Goal: Task Accomplishment & Management: Manage account settings

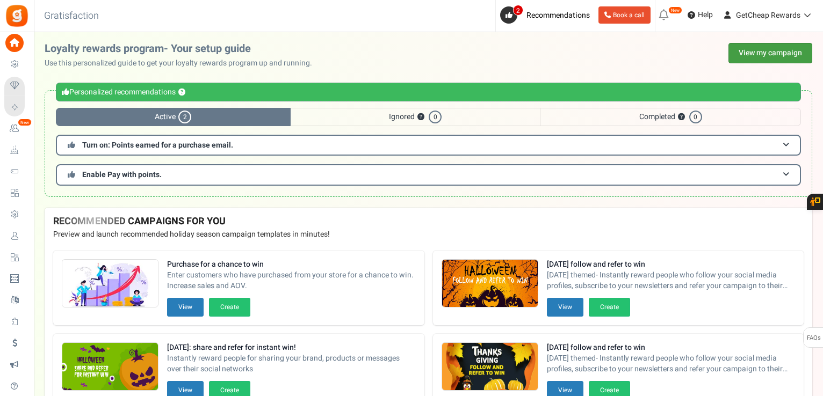
click at [760, 58] on link "View my campaign" at bounding box center [770, 53] width 84 height 20
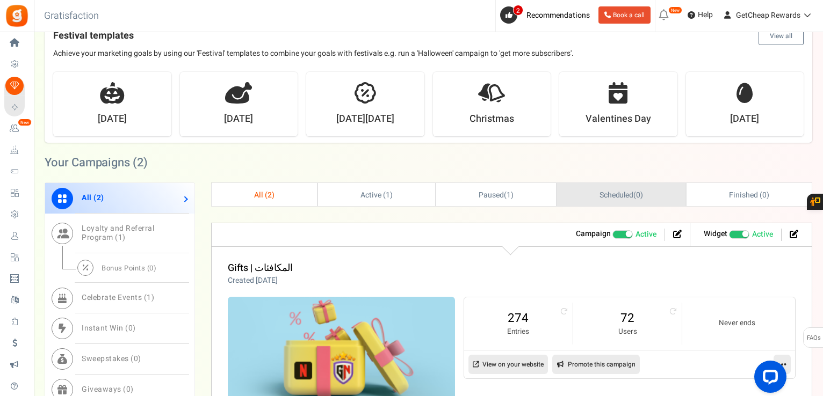
scroll to position [376, 0]
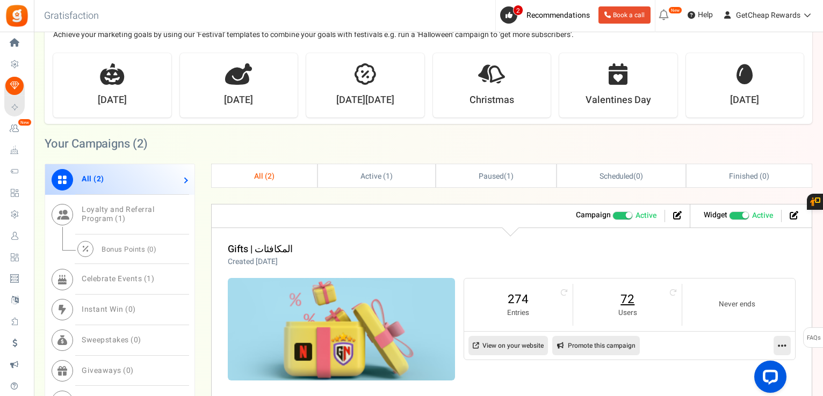
click at [620, 301] on link "72" at bounding box center [627, 299] width 87 height 17
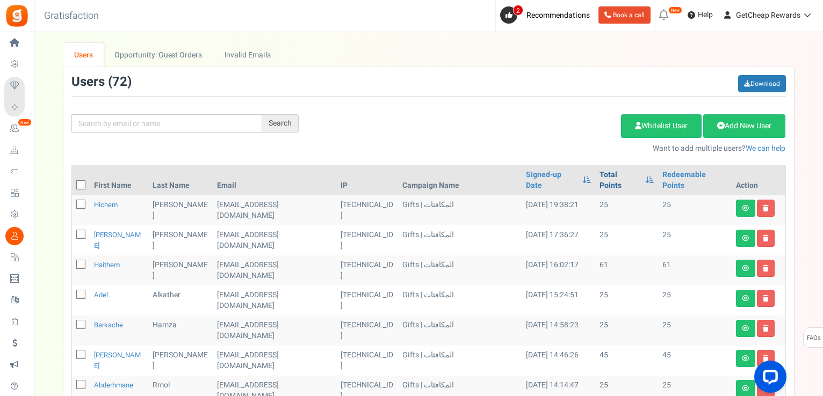
click at [608, 180] on link "Total Points" at bounding box center [619, 180] width 40 height 21
click at [86, 171] on th at bounding box center [81, 180] width 18 height 30
click at [84, 180] on span at bounding box center [80, 184] width 9 height 9
click at [73, 183] on input "checkbox" at bounding box center [69, 186] width 7 height 7
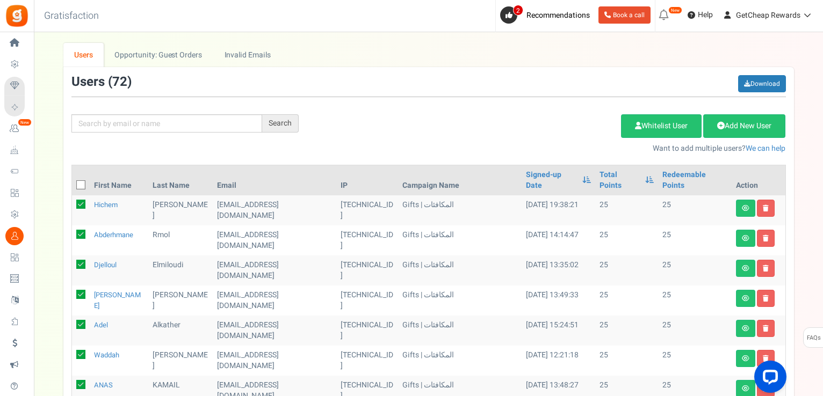
checkbox input "true"
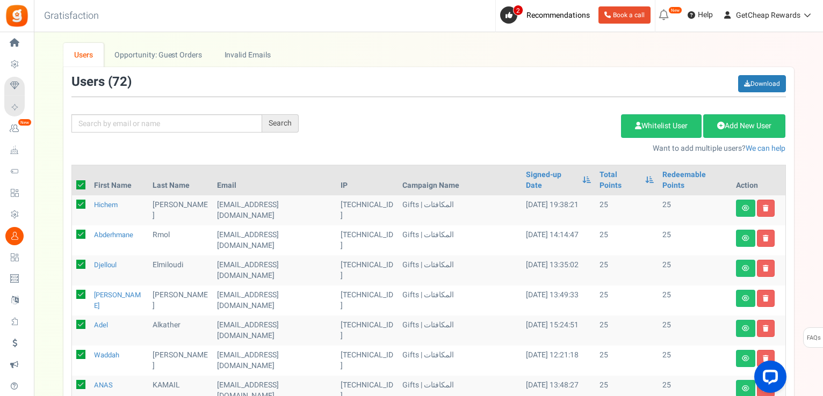
checkbox input "true"
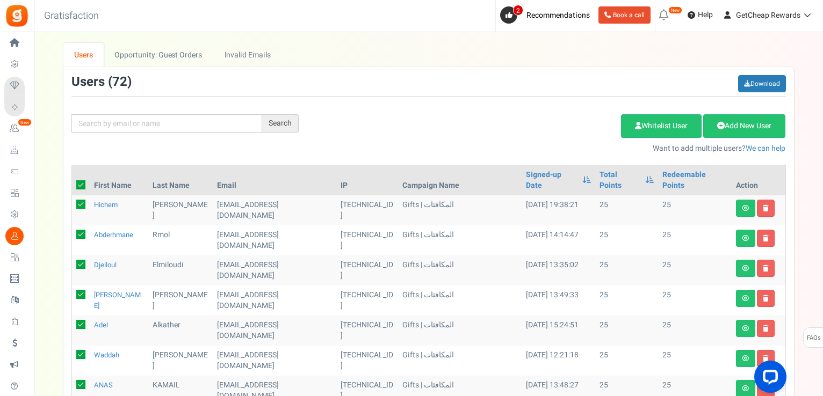
checkbox input "true"
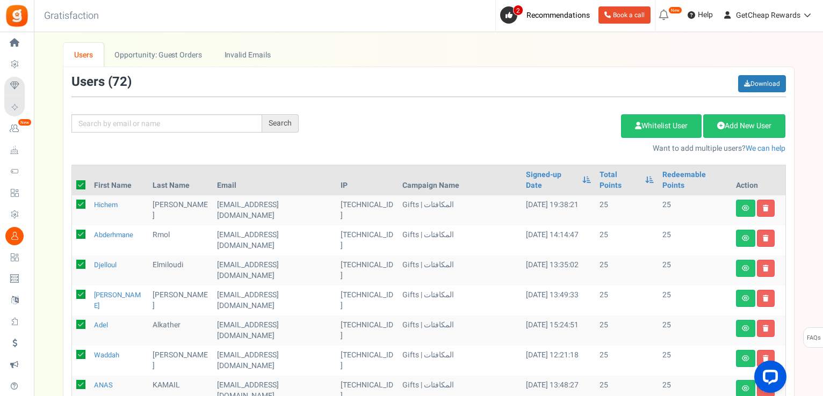
checkbox input "true"
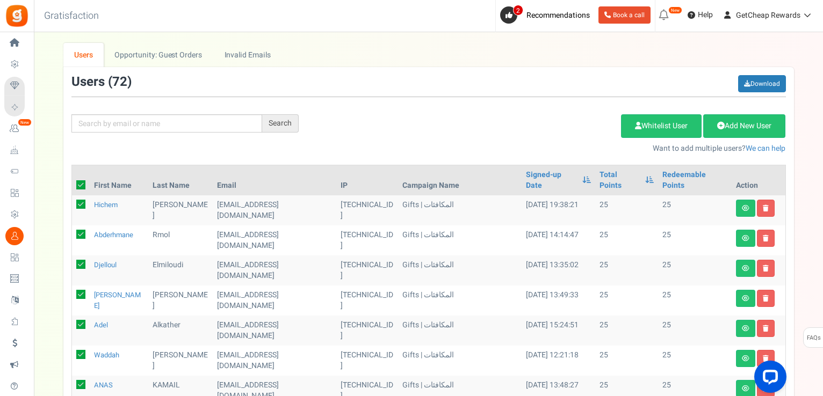
checkbox input "true"
click at [535, 127] on link "Delete Selected Users" at bounding box center [567, 126] width 105 height 24
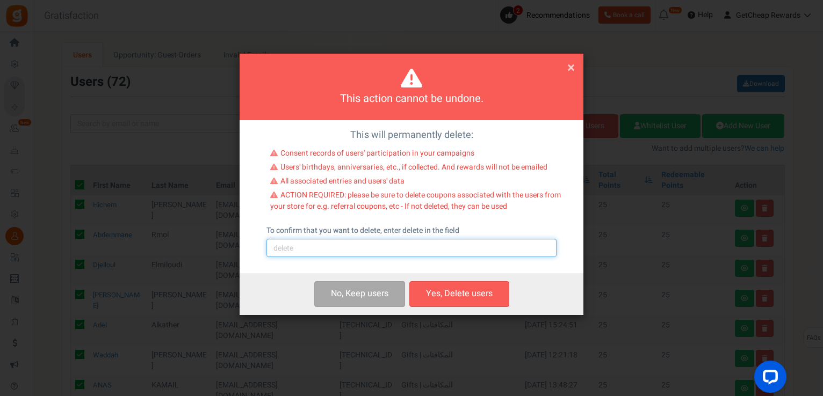
click at [327, 248] on input "text" at bounding box center [411, 248] width 290 height 18
type input "delete"
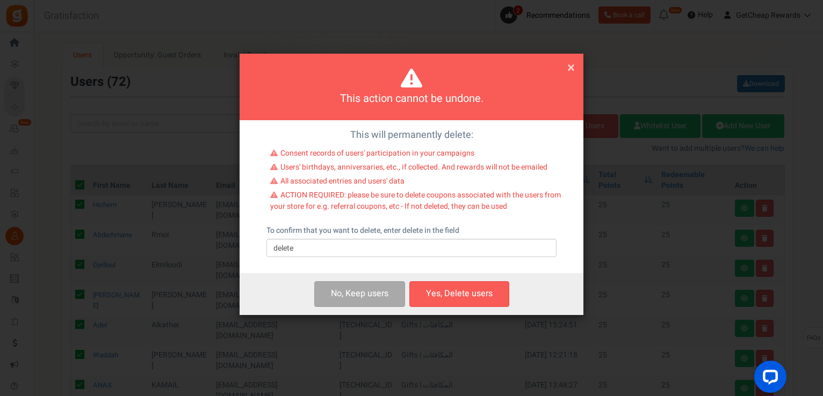
click at [448, 293] on button "Yes, Delete users" at bounding box center [459, 293] width 100 height 25
checkbox input "false"
